Goal: Information Seeking & Learning: Learn about a topic

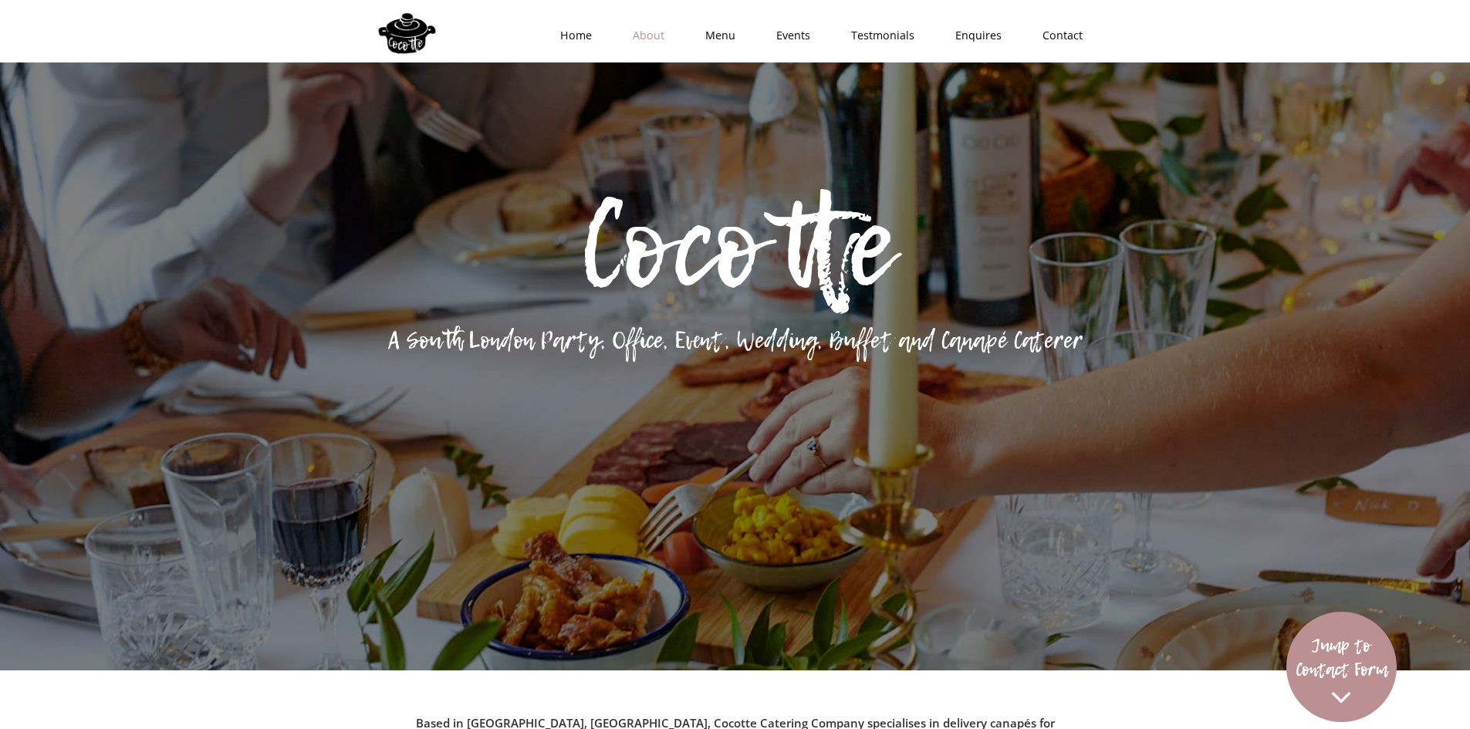
click at [660, 36] on link "About" at bounding box center [643, 35] width 73 height 46
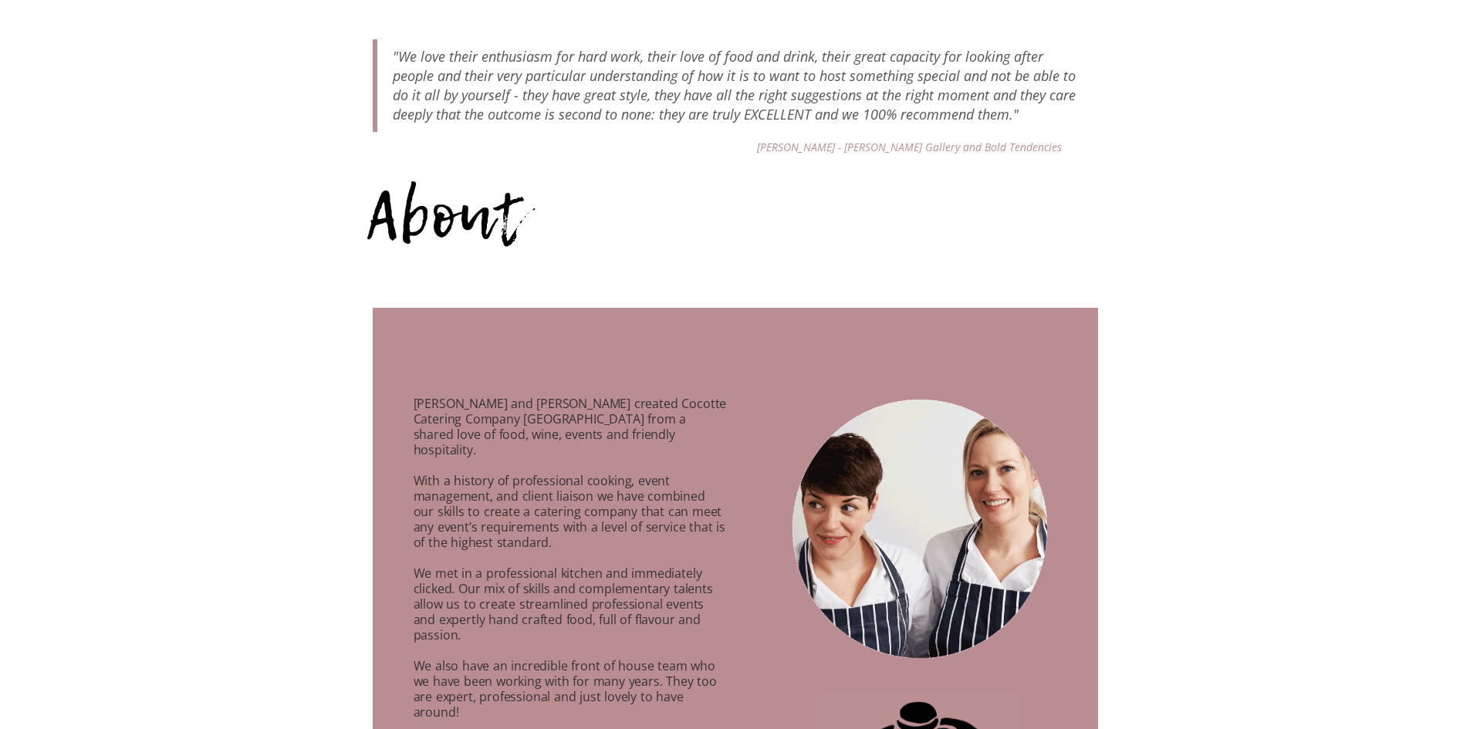
scroll to position [769, 0]
drag, startPoint x: 435, startPoint y: 393, endPoint x: 626, endPoint y: 410, distance: 191.3
click at [606, 406] on p "[PERSON_NAME] and [PERSON_NAME] created Cocotte Catering Company [GEOGRAPHIC_DA…" at bounding box center [551, 631] width 356 height 508
click at [633, 410] on p "[PERSON_NAME] and [PERSON_NAME] created Cocotte Catering Company [GEOGRAPHIC_DA…" at bounding box center [551, 631] width 356 height 508
drag, startPoint x: 490, startPoint y: 419, endPoint x: 624, endPoint y: 419, distance: 134.3
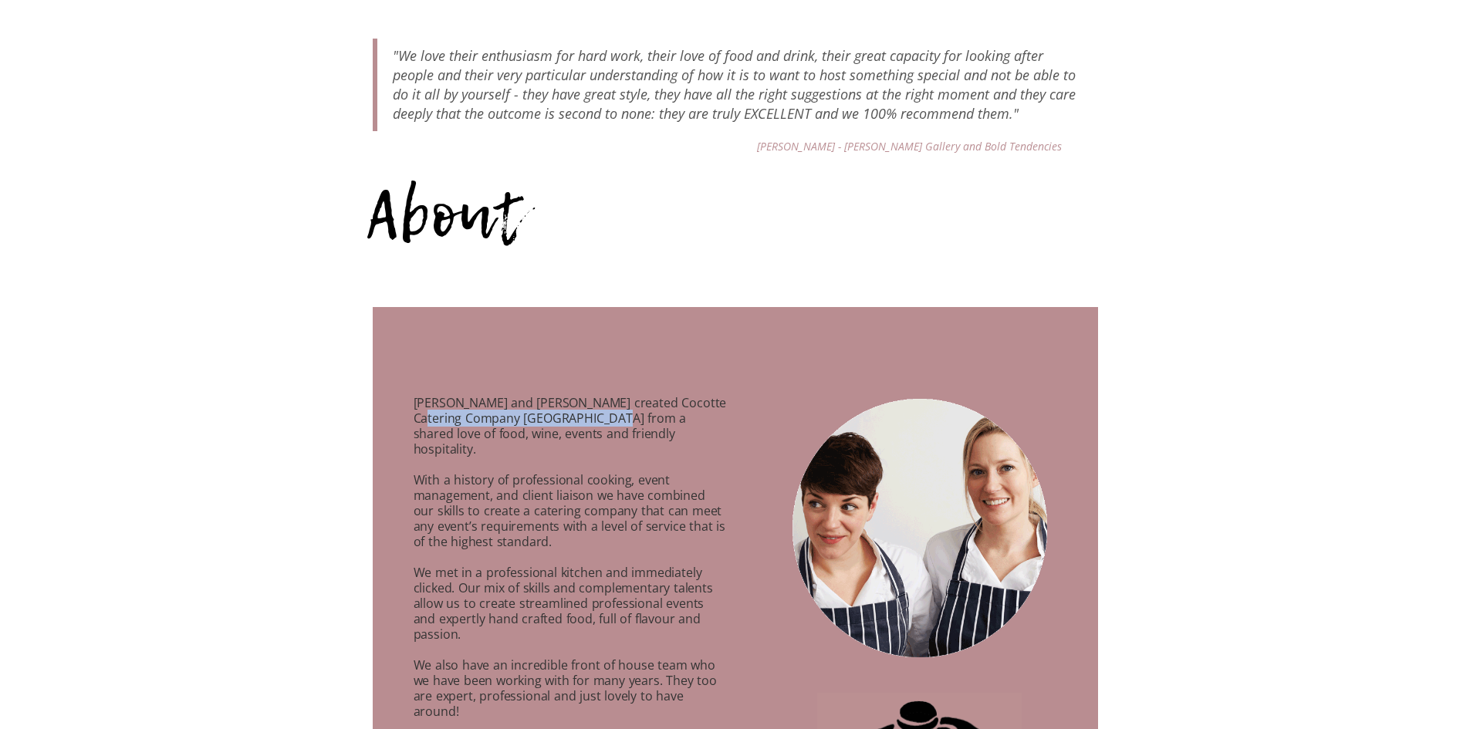
click at [617, 419] on p "[PERSON_NAME] and [PERSON_NAME] created Cocotte Catering Company [GEOGRAPHIC_DA…" at bounding box center [551, 631] width 356 height 508
click at [625, 419] on p "[PERSON_NAME] and [PERSON_NAME] created Cocotte Catering Company [GEOGRAPHIC_DA…" at bounding box center [551, 631] width 356 height 508
drag, startPoint x: 547, startPoint y: 407, endPoint x: 534, endPoint y: 406, distance: 13.1
click at [535, 407] on p "[PERSON_NAME] and [PERSON_NAME] created Cocotte Catering Company [GEOGRAPHIC_DA…" at bounding box center [551, 631] width 356 height 508
click at [527, 404] on p "[PERSON_NAME] and [PERSON_NAME] created Cocotte Catering Company [GEOGRAPHIC_DA…" at bounding box center [551, 631] width 356 height 508
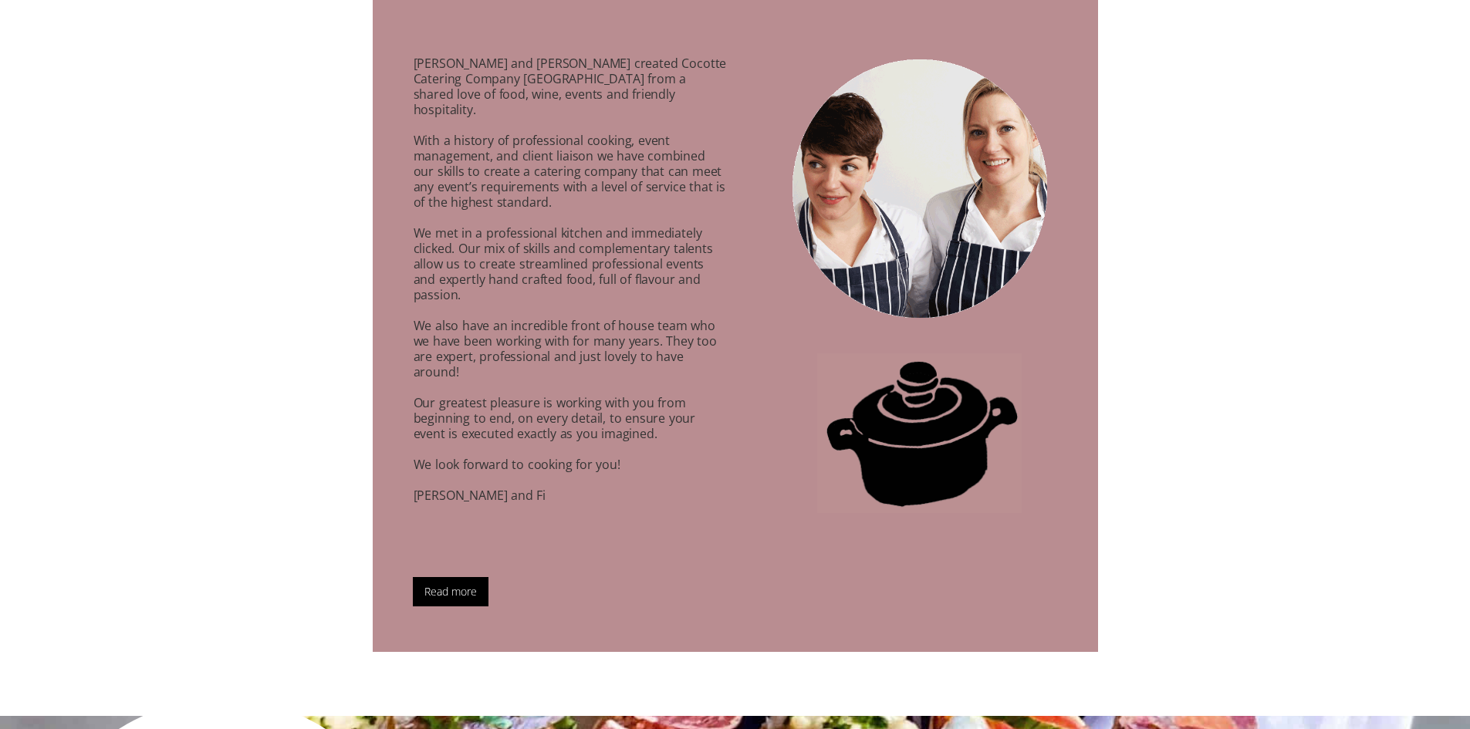
scroll to position [1154, 0]
